Goal: Task Accomplishment & Management: Complete application form

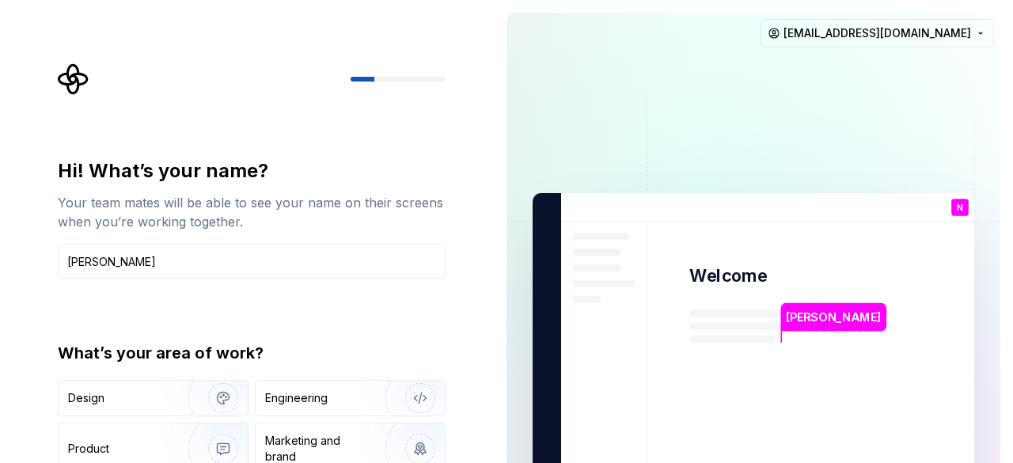
type input "Nabila Aliyyuanda"
